Goal: Transaction & Acquisition: Purchase product/service

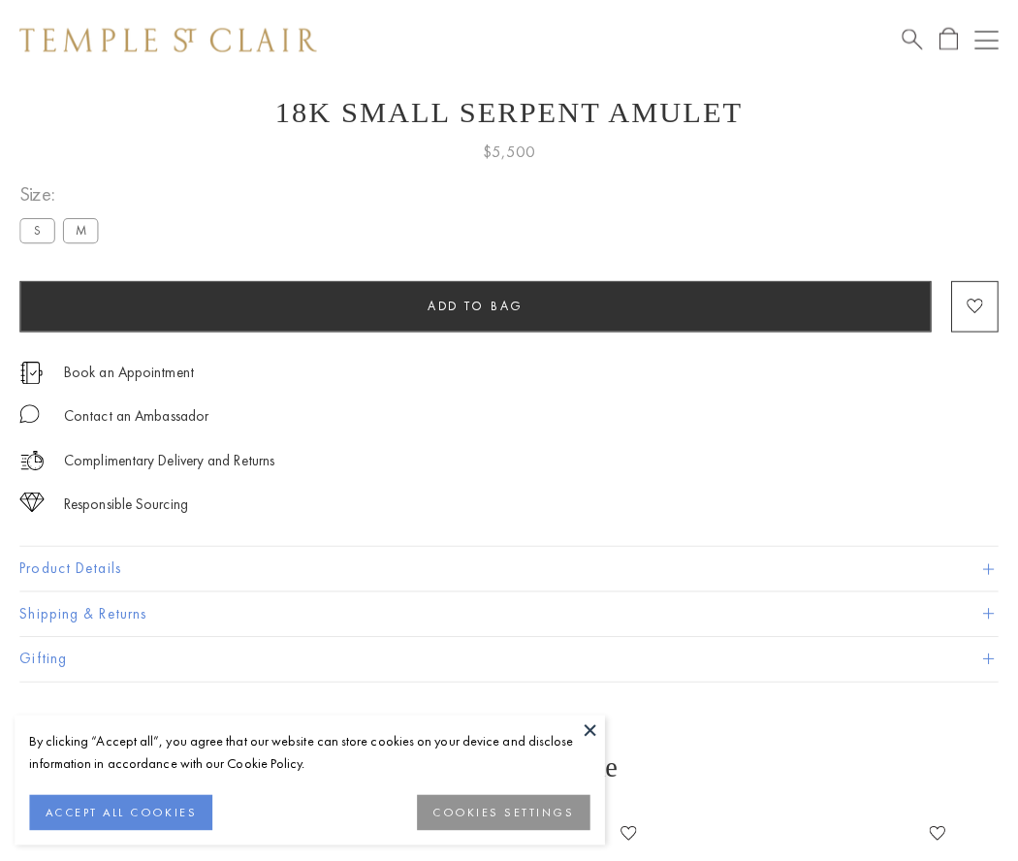
scroll to position [78, 0]
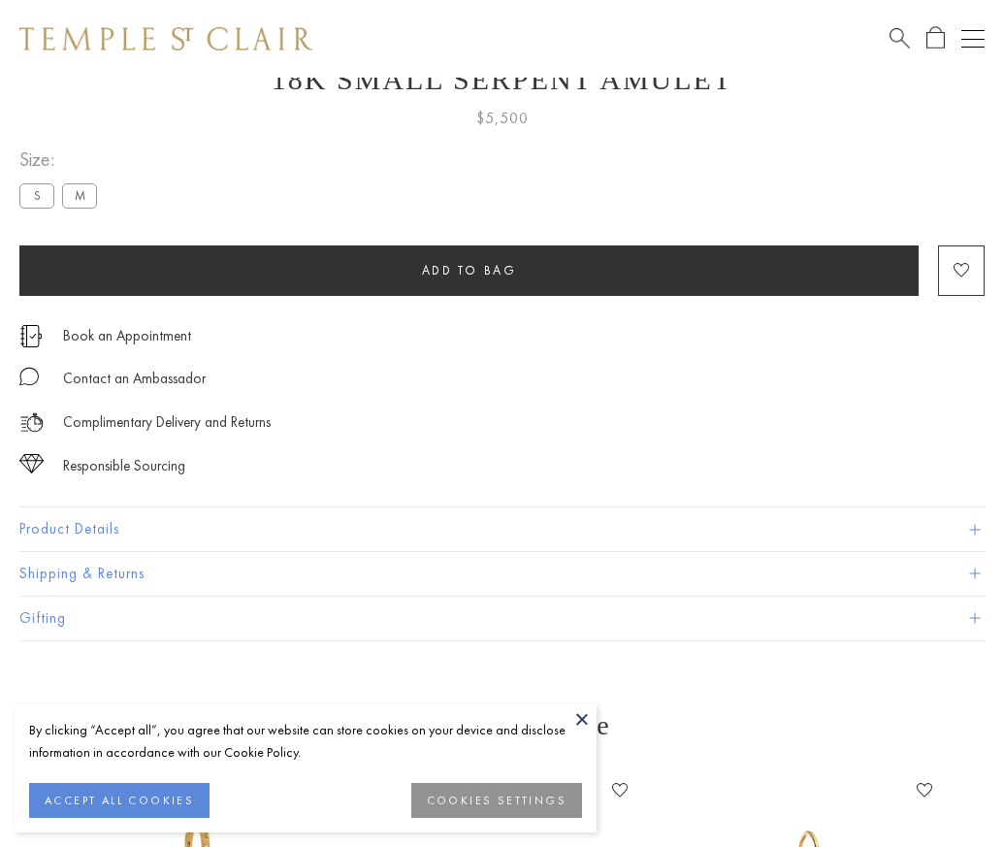
click at [468, 270] on span "Add to bag" at bounding box center [469, 270] width 95 height 16
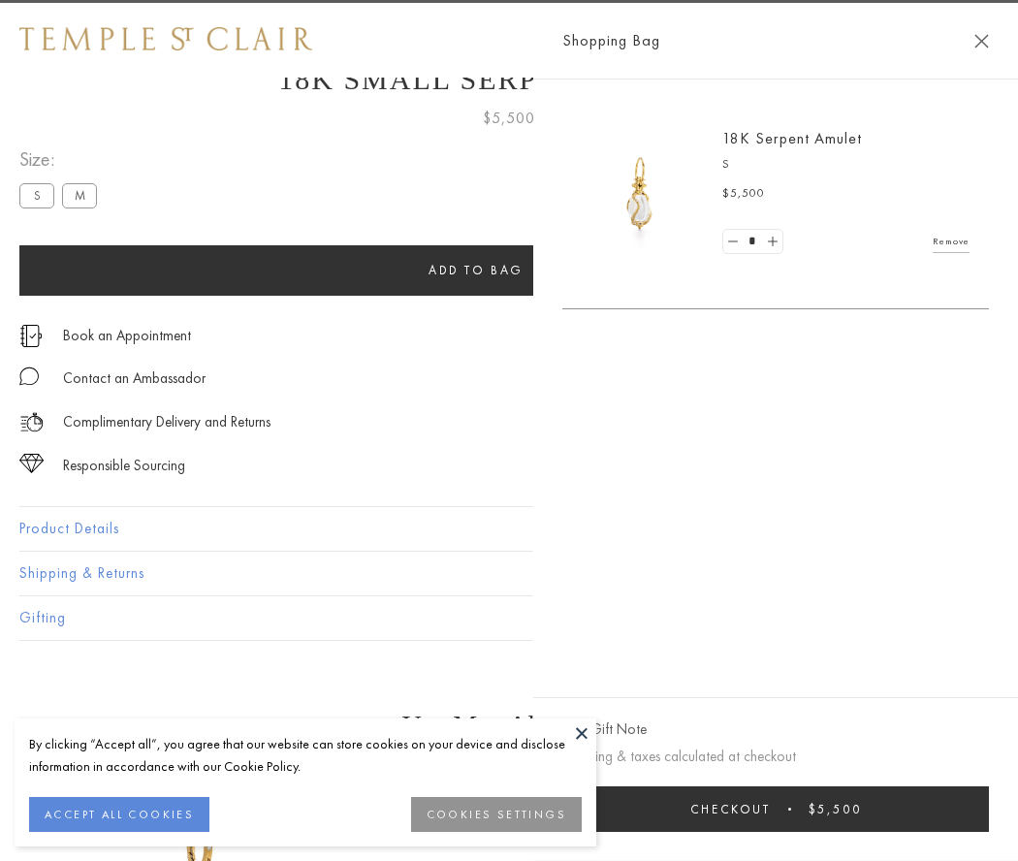
click at [771, 809] on span "Checkout" at bounding box center [731, 809] width 80 height 16
